Goal: Information Seeking & Learning: Learn about a topic

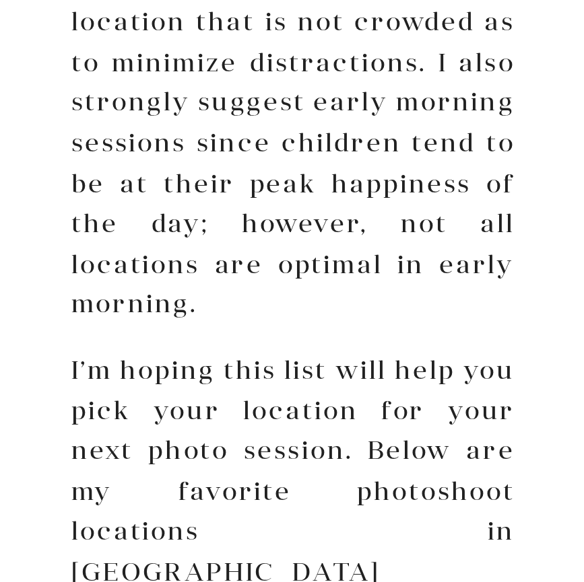
scroll to position [467, 0]
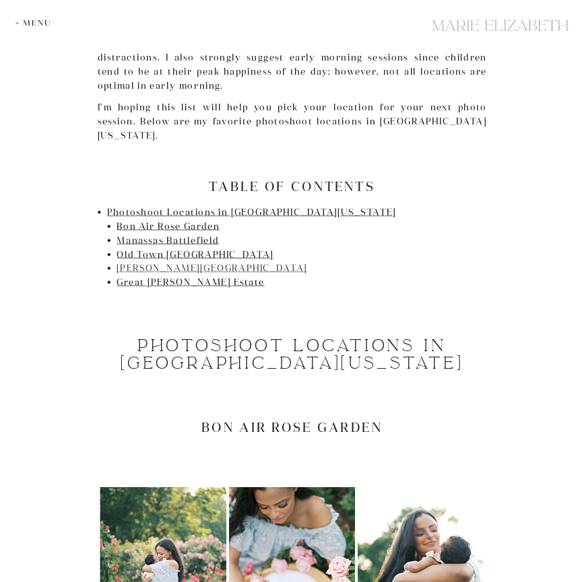
click at [188, 263] on link "[PERSON_NAME][GEOGRAPHIC_DATA]" at bounding box center [211, 268] width 190 height 11
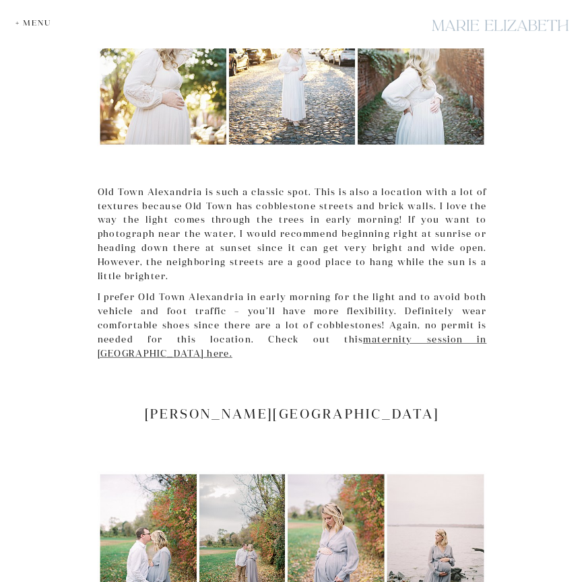
scroll to position [2170, 0]
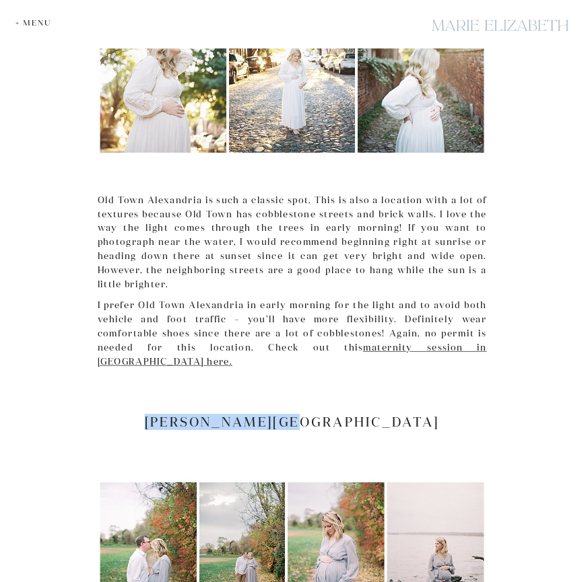
drag, startPoint x: 369, startPoint y: 337, endPoint x: 251, endPoint y: 316, distance: 119.5
copy div "[PERSON_NAME][GEOGRAPHIC_DATA]"
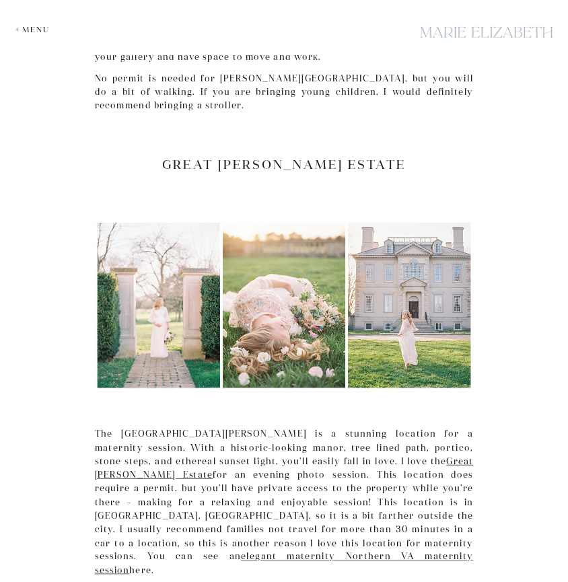
scroll to position [2833, 0]
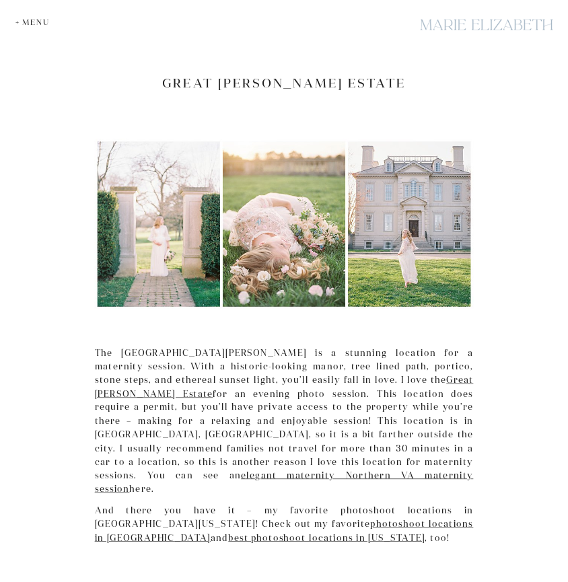
scroll to position [467, 0]
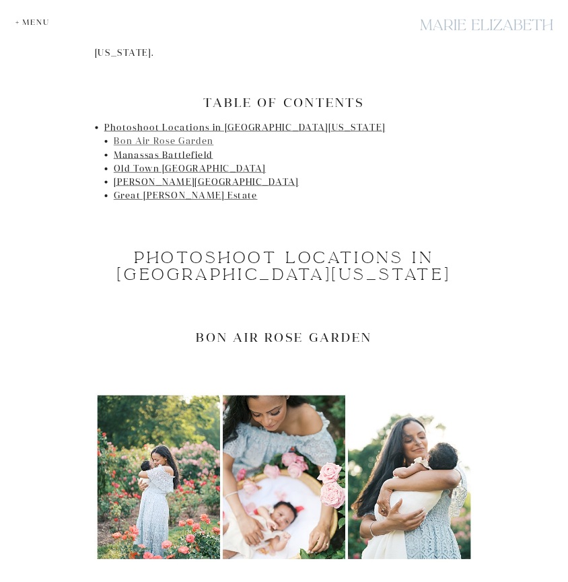
click at [171, 136] on link "Bon Air Rose Garden" at bounding box center [164, 141] width 100 height 11
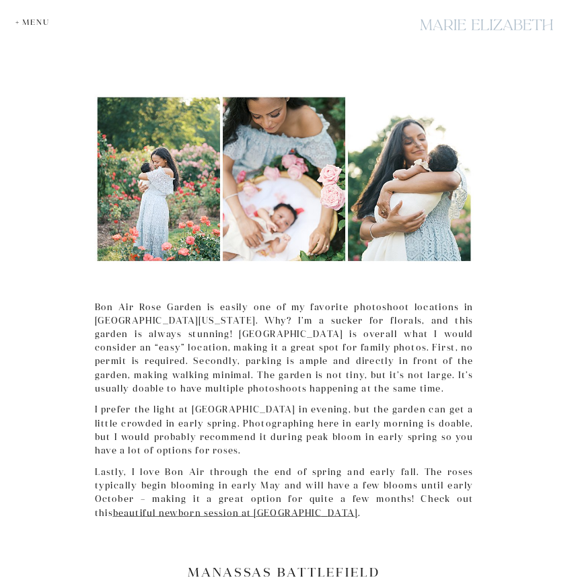
scroll to position [769, 0]
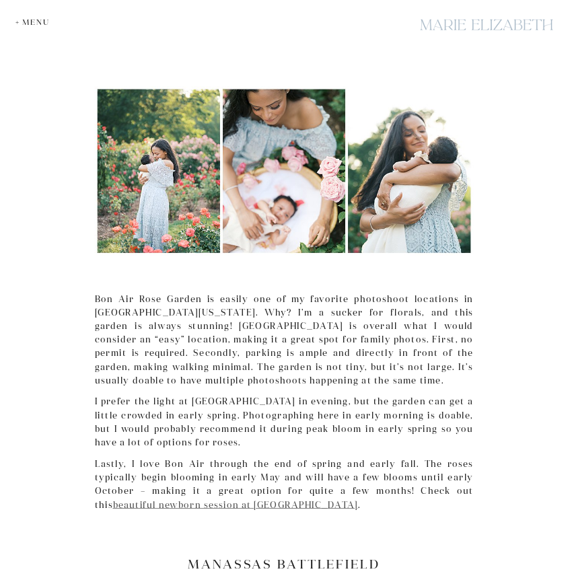
click at [287, 499] on link "beautiful newborn session at [GEOGRAPHIC_DATA]" at bounding box center [235, 504] width 245 height 11
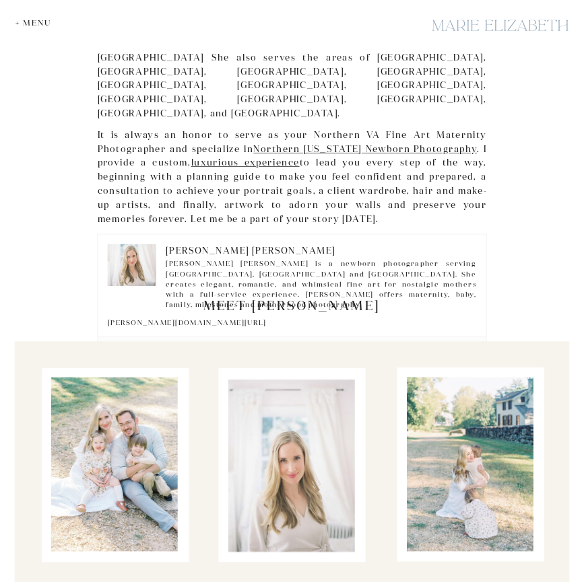
scroll to position [6610, 0]
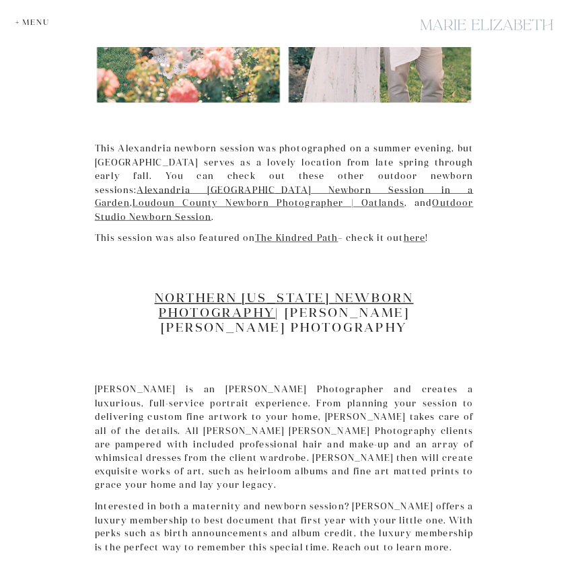
scroll to position [1978, 0]
